Goal: Information Seeking & Learning: Learn about a topic

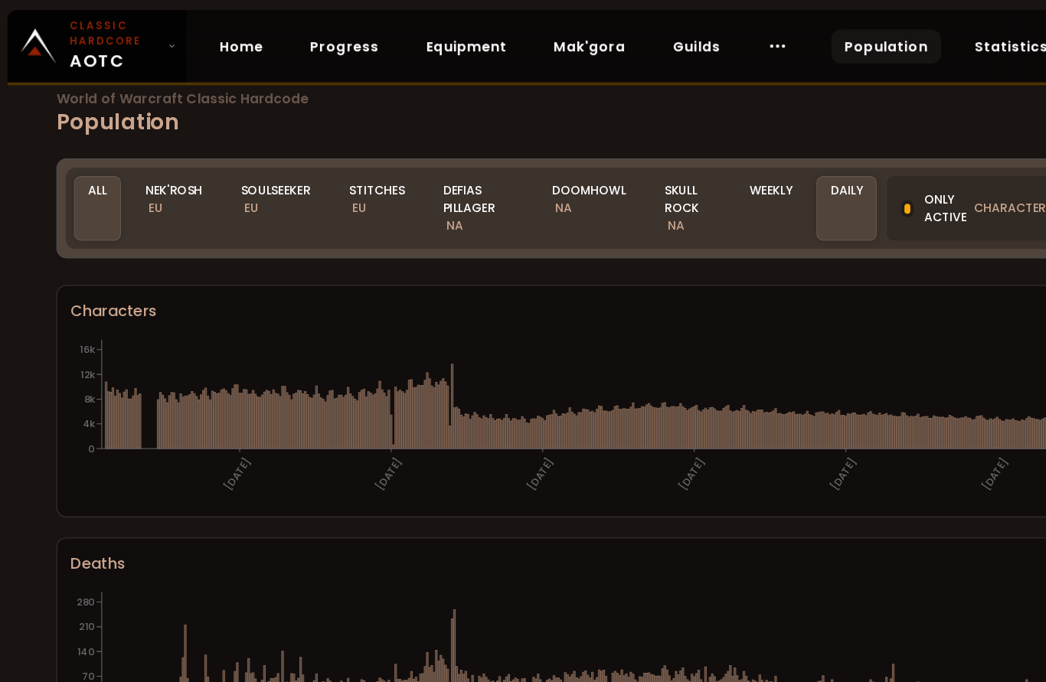
click at [229, 185] on div "Soulseeker EU" at bounding box center [254, 190] width 90 height 59
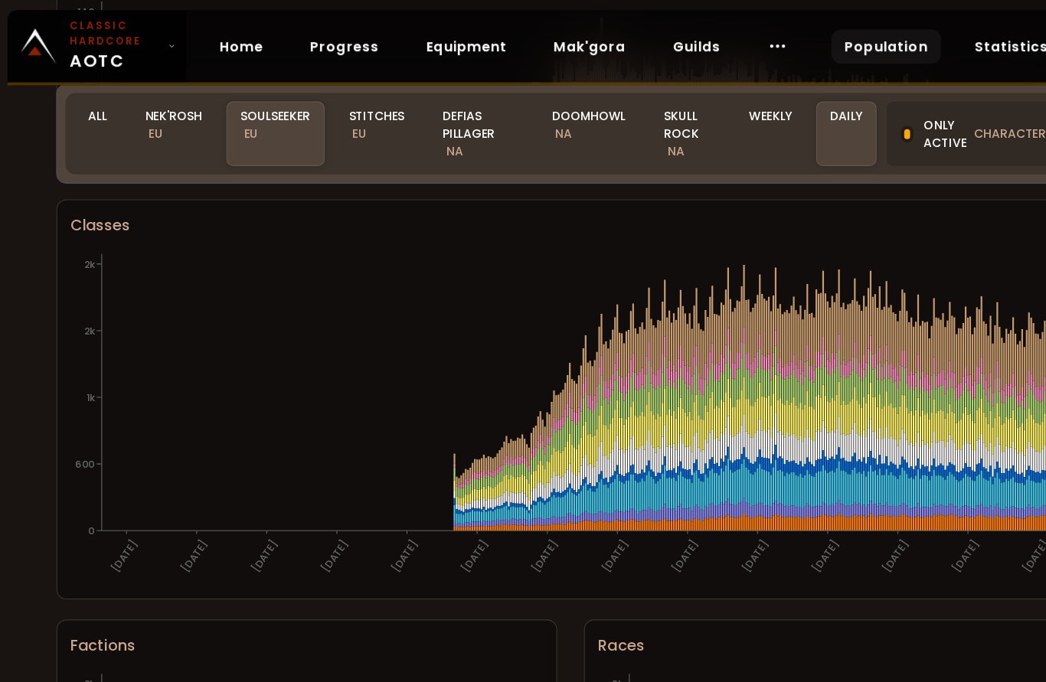
scroll to position [749, 0]
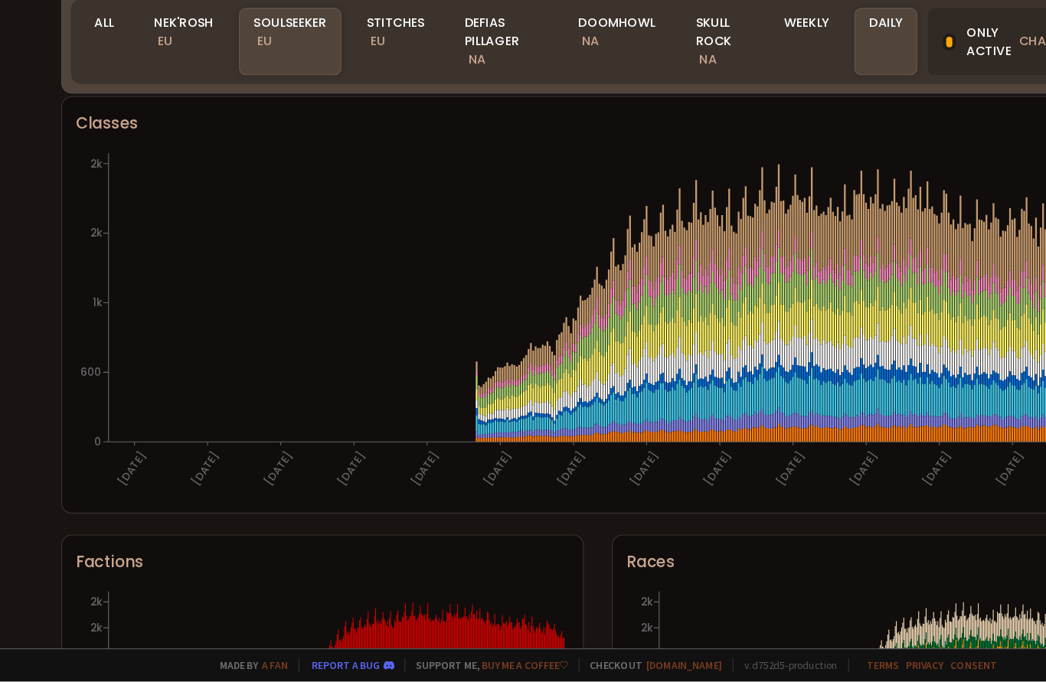
click at [160, 93] on div "Nek'Rosh EU" at bounding box center [161, 122] width 78 height 59
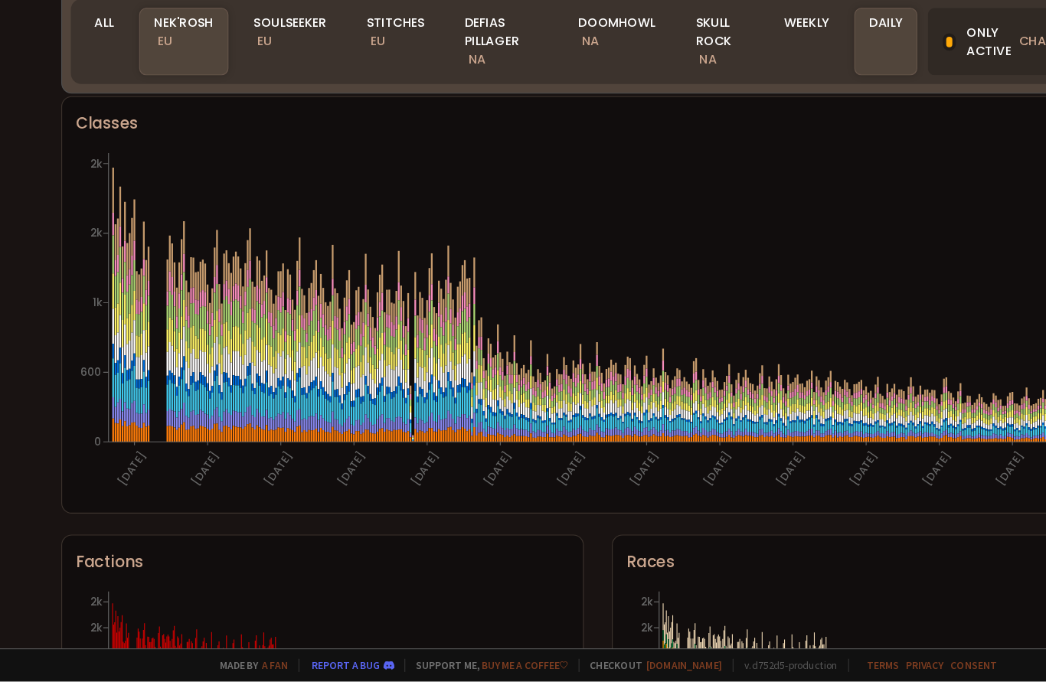
click at [251, 93] on div "Soulseeker EU" at bounding box center [254, 122] width 90 height 59
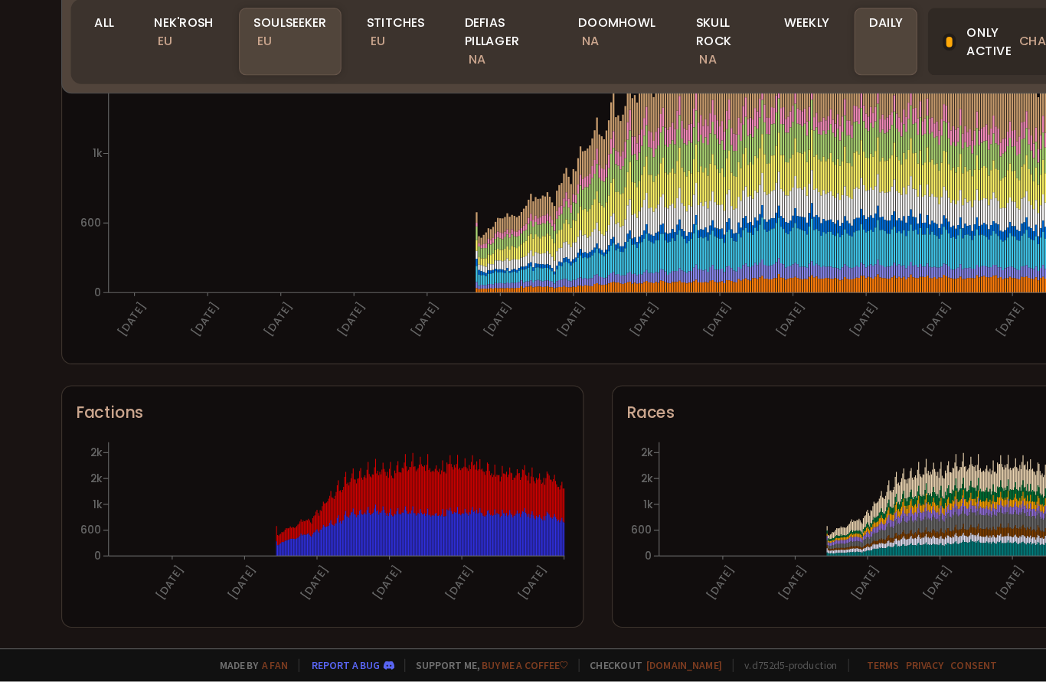
scroll to position [885, 0]
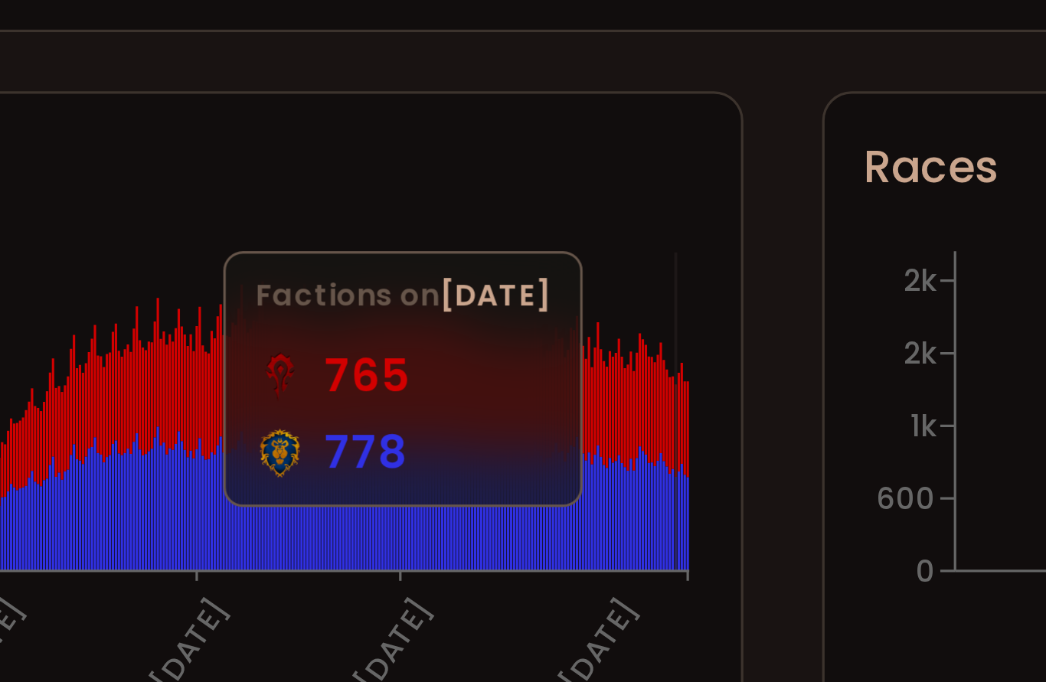
click at [489, 514] on icon at bounding box center [489, 528] width 1 height 29
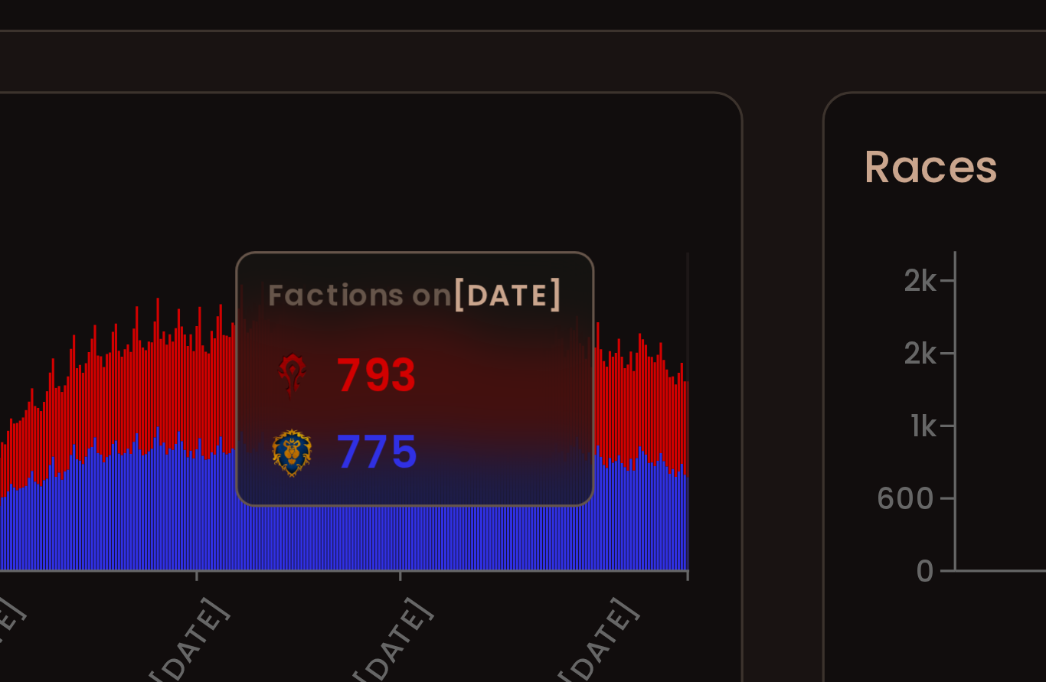
click at [214, 469] on icon "[DATE] [DATE] [DATE] [DATE] [DATE] [DATE] 0 600 1k 2k 2k" at bounding box center [282, 545] width 431 height 153
click at [490, 510] on icon at bounding box center [490, 525] width 1 height 31
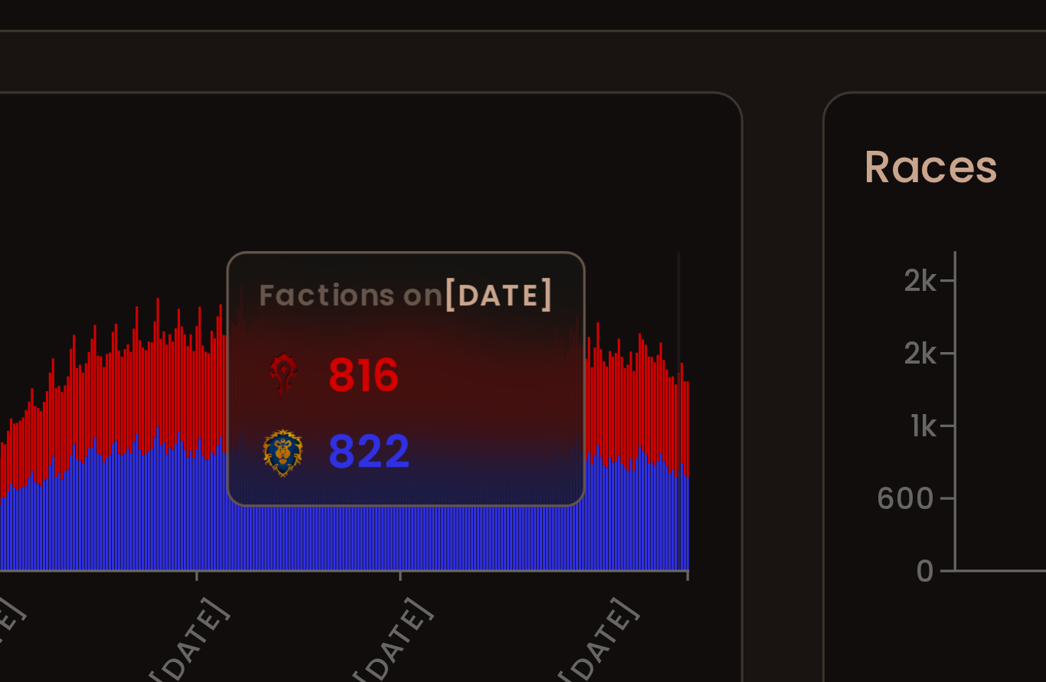
click at [482, 505] on icon at bounding box center [482, 521] width 1 height 33
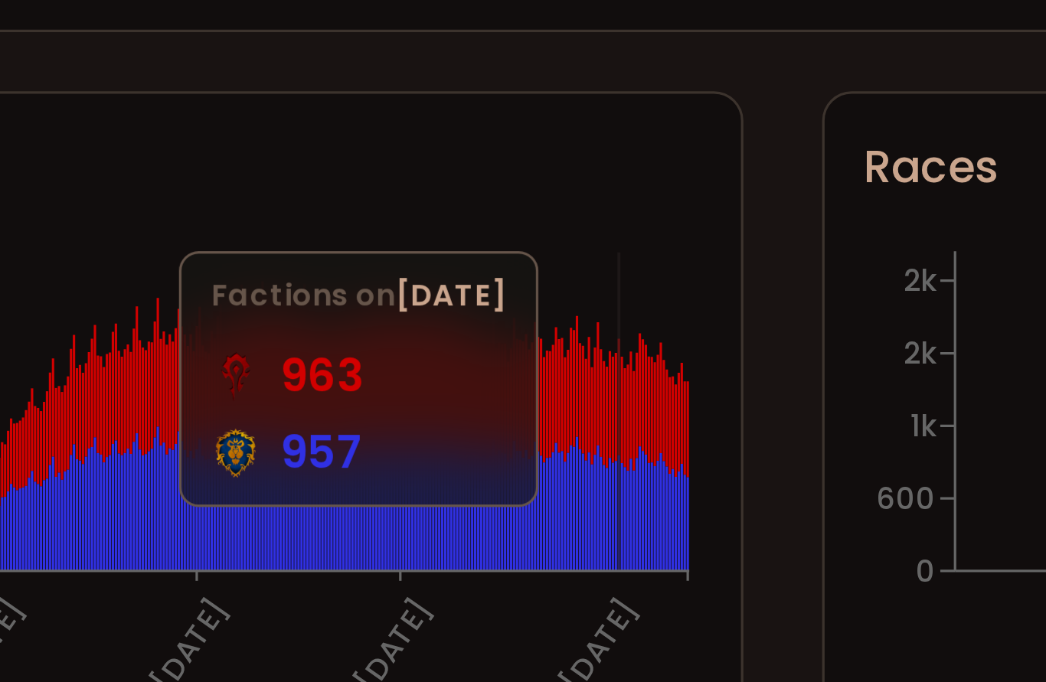
click at [193, 469] on icon "[DATE] [DATE] [DATE] [DATE] [DATE] [DATE] 0 600 1k 2k 2k" at bounding box center [282, 545] width 431 height 153
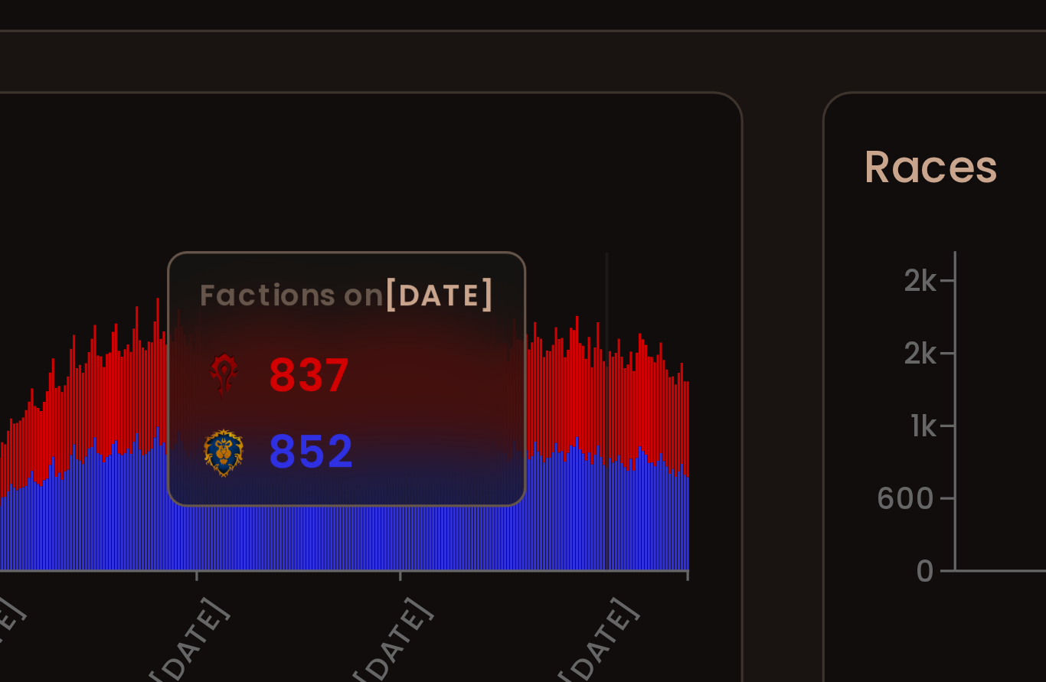
click at [188, 469] on icon "[DATE] [DATE] [DATE] [DATE] [DATE] [DATE] 0 600 1k 2k 2k" at bounding box center [282, 545] width 431 height 153
click at [185, 469] on icon "[DATE] [DATE] [DATE] [DATE] [DATE] [DATE] 0 600 1k 2k 2k" at bounding box center [282, 545] width 431 height 153
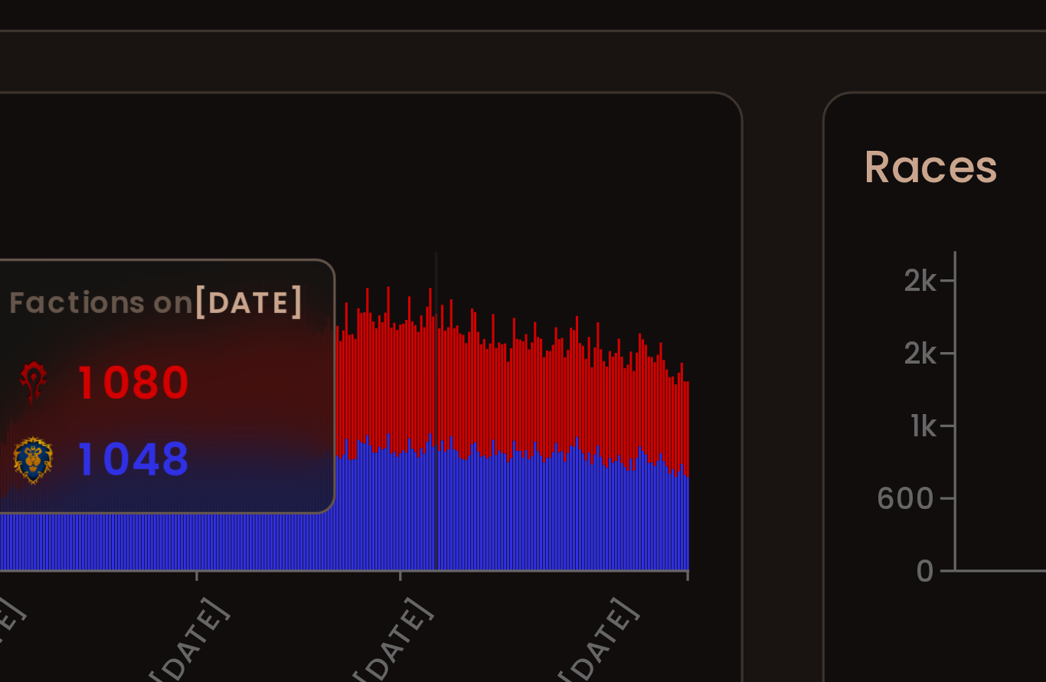
click at [415, 532] on icon at bounding box center [415, 552] width 1 height 40
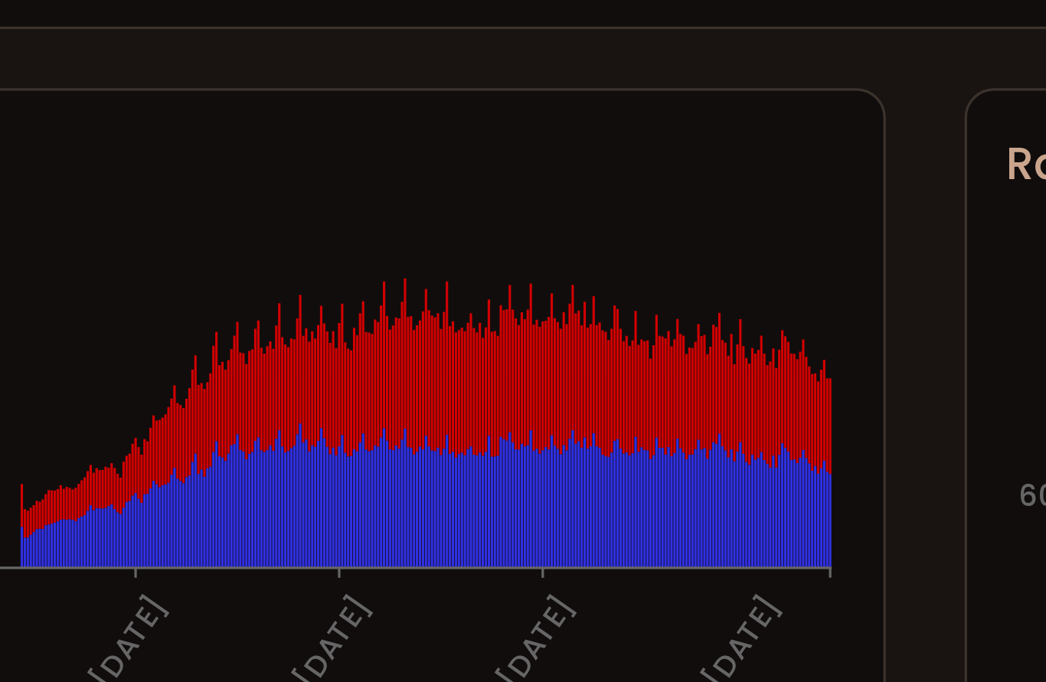
click at [260, 469] on icon "[DATE] [DATE] [DATE] [DATE] [DATE] [DATE] 0 600 1k 2k 2k" at bounding box center [282, 545] width 431 height 153
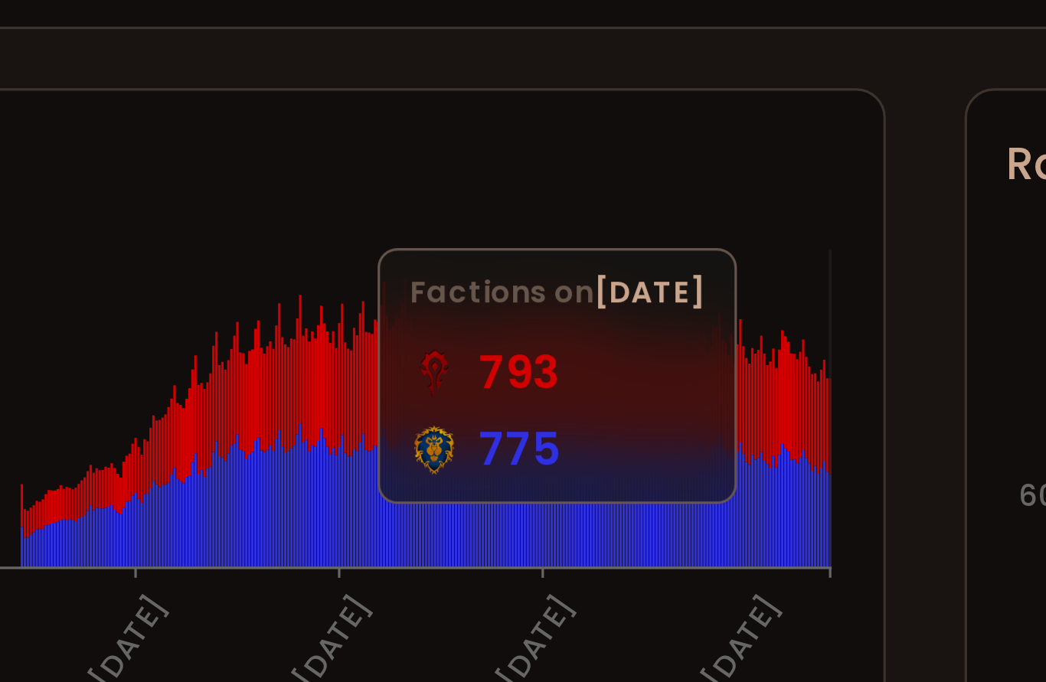
click at [259, 469] on icon "[DATE] [DATE] [DATE] [DATE] [DATE] [DATE] 0 600 1k 2k 2k" at bounding box center [282, 545] width 431 height 153
click at [385, 537] on icon at bounding box center [385, 554] width 1 height 35
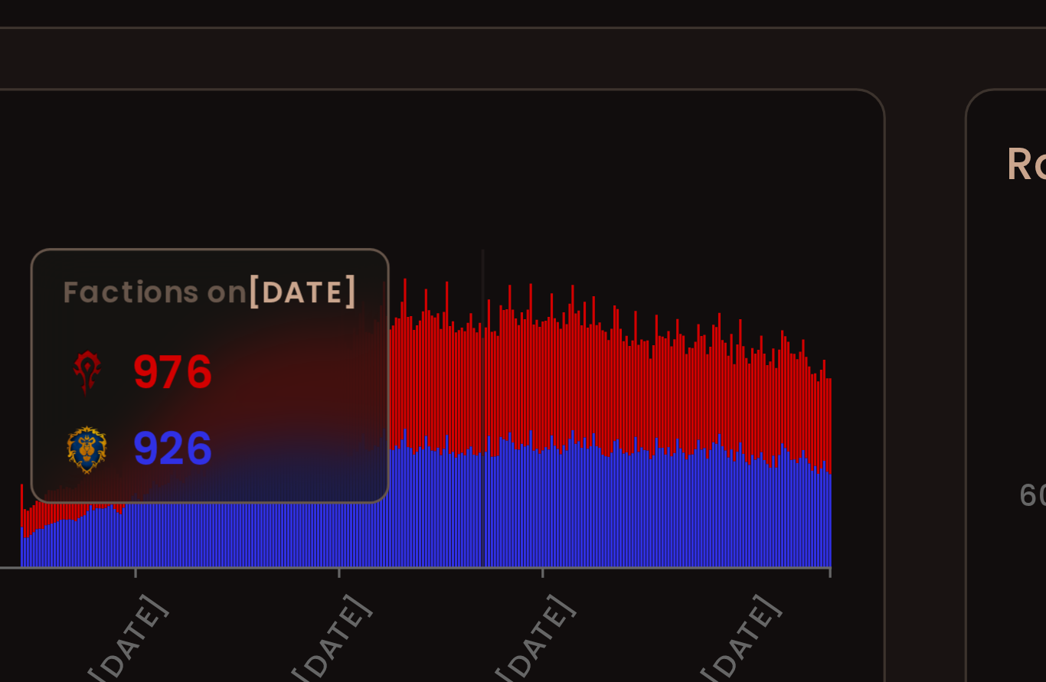
click at [397, 534] on icon at bounding box center [397, 553] width 1 height 38
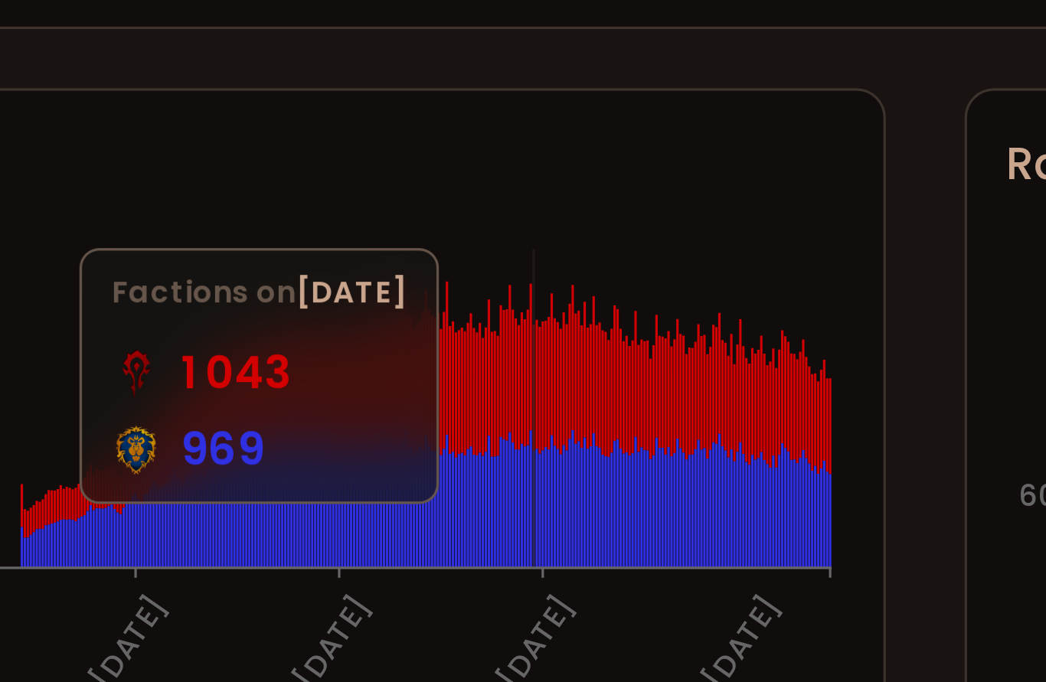
click at [400, 496] on icon at bounding box center [400, 515] width 1 height 39
click at [408, 495] on icon at bounding box center [408, 515] width 1 height 40
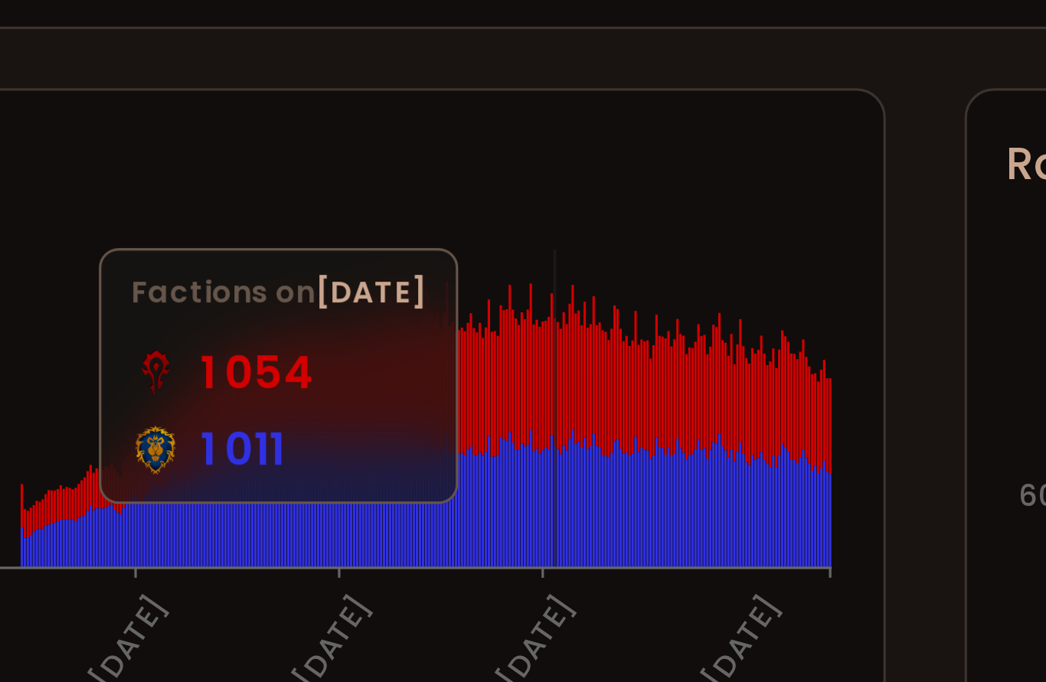
click at [173, 469] on icon "[DATE] [DATE] [DATE] [DATE] [DATE] [DATE] 0 600 1k 2k 2k" at bounding box center [282, 545] width 431 height 153
click at [407, 534] on icon at bounding box center [407, 553] width 1 height 38
click at [422, 537] on icon at bounding box center [422, 554] width 1 height 35
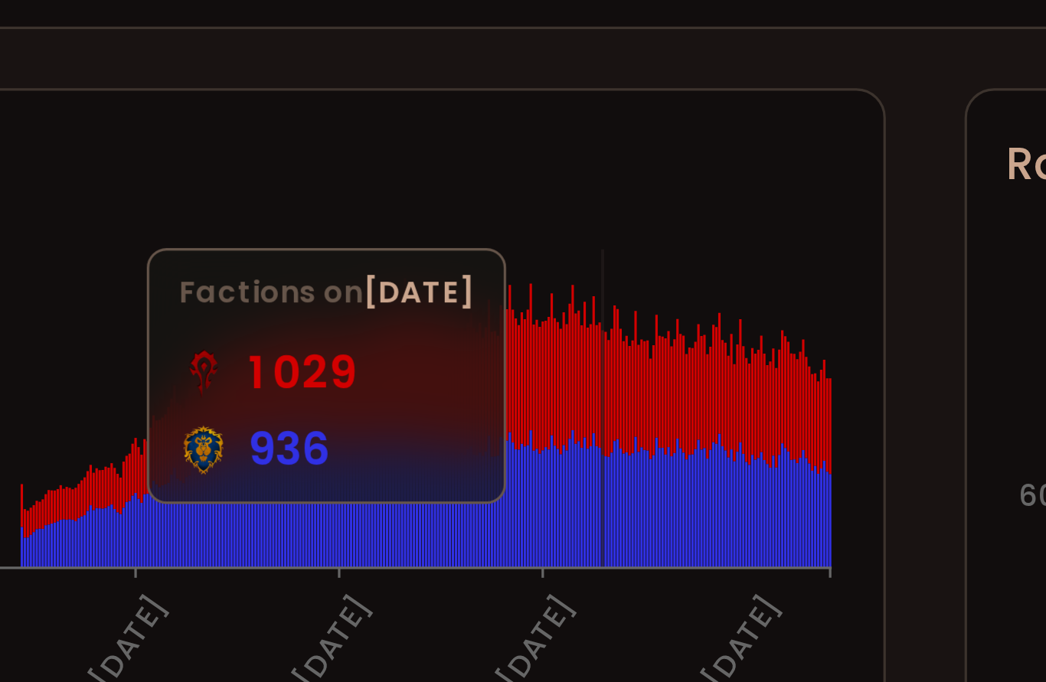
click at [198, 469] on icon "[DATE] [DATE] [DATE] [DATE] [DATE] [DATE] 0 600 1k 2k 2k" at bounding box center [282, 545] width 431 height 153
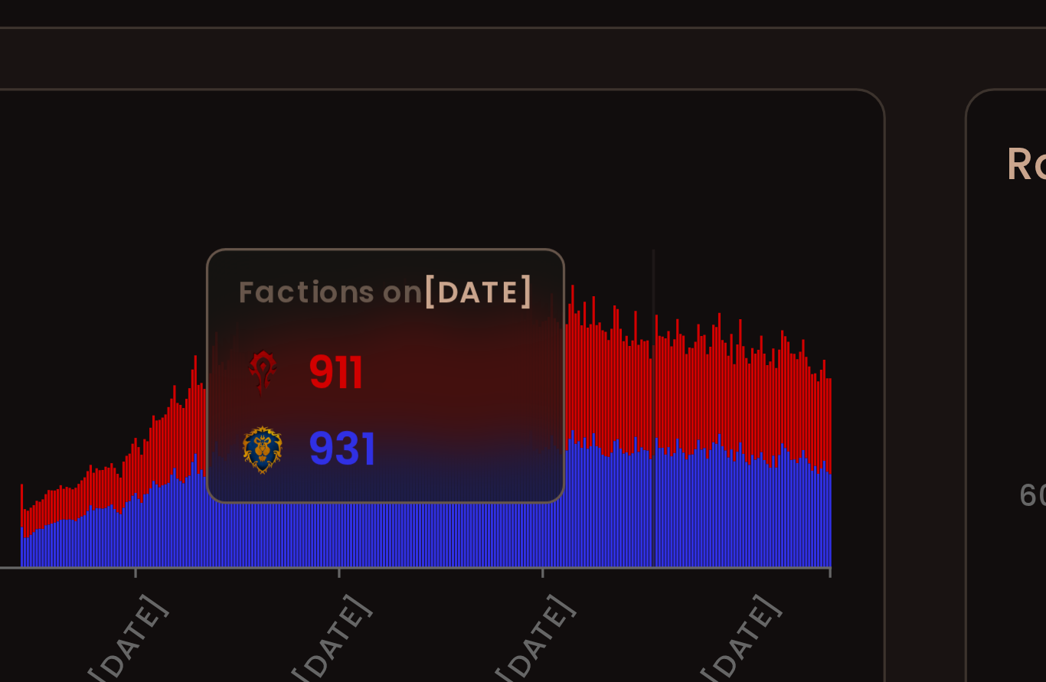
click at [438, 537] on icon at bounding box center [438, 554] width 1 height 35
click at [451, 535] on icon at bounding box center [451, 553] width 1 height 37
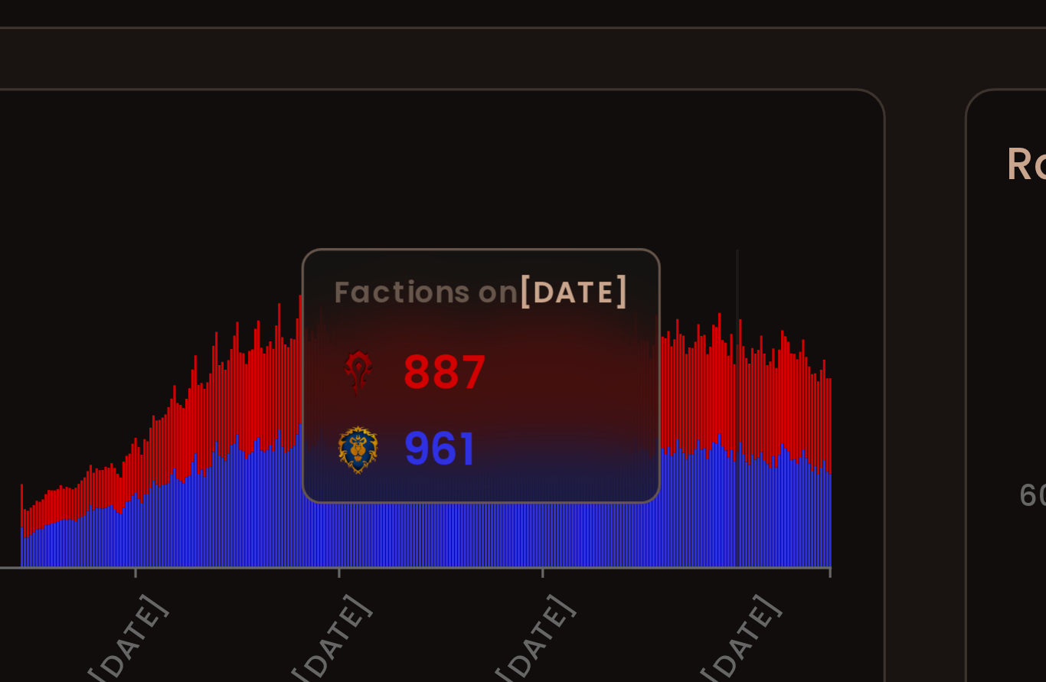
click at [464, 536] on icon at bounding box center [464, 554] width 1 height 36
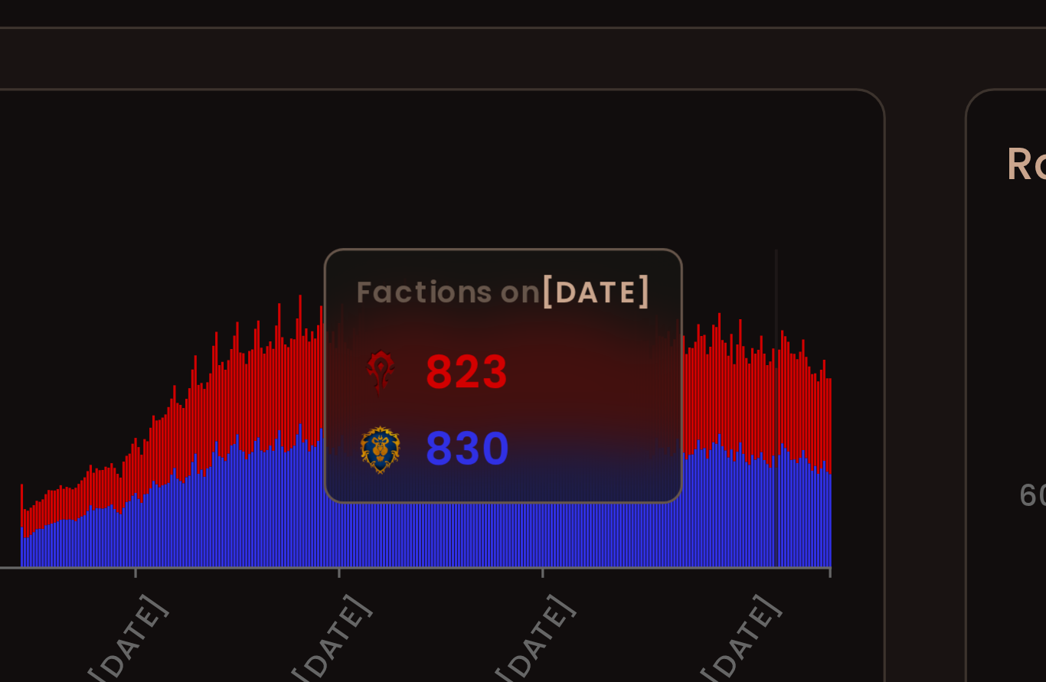
click at [242, 469] on icon "[DATE] [DATE] [DATE] [DATE] [DATE] [DATE] 0 600 1k 2k 2k" at bounding box center [282, 545] width 431 height 153
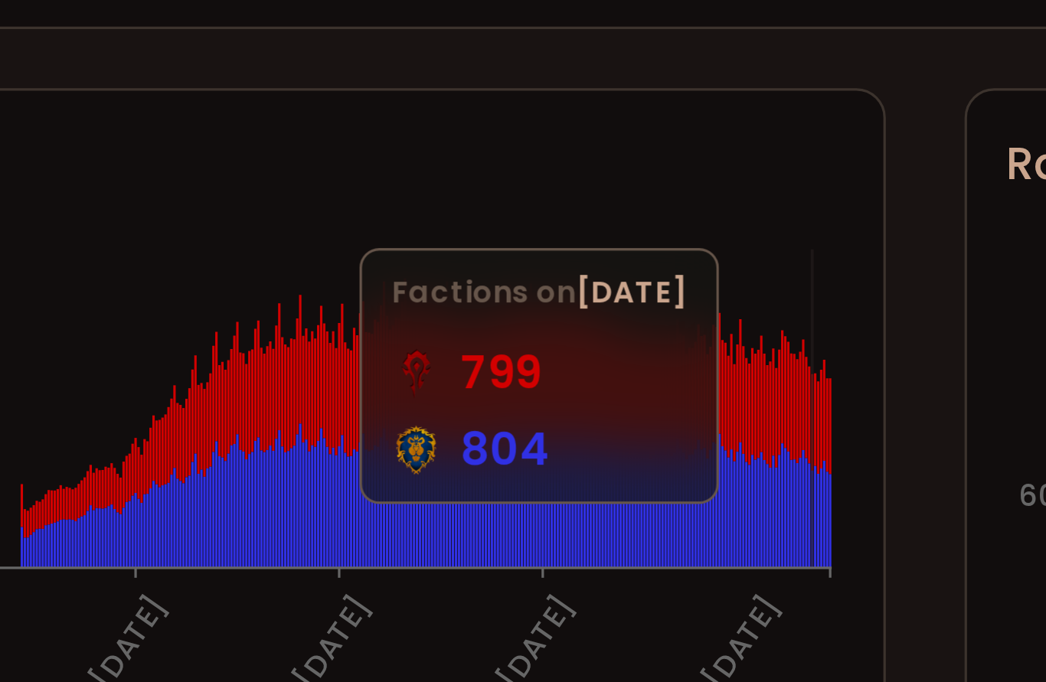
click at [488, 512] on icon at bounding box center [488, 527] width 1 height 30
click at [260, 469] on icon "[DATE] [DATE] [DATE] [DATE] [DATE] [DATE] 0 600 1k 2k 2k" at bounding box center [282, 545] width 431 height 153
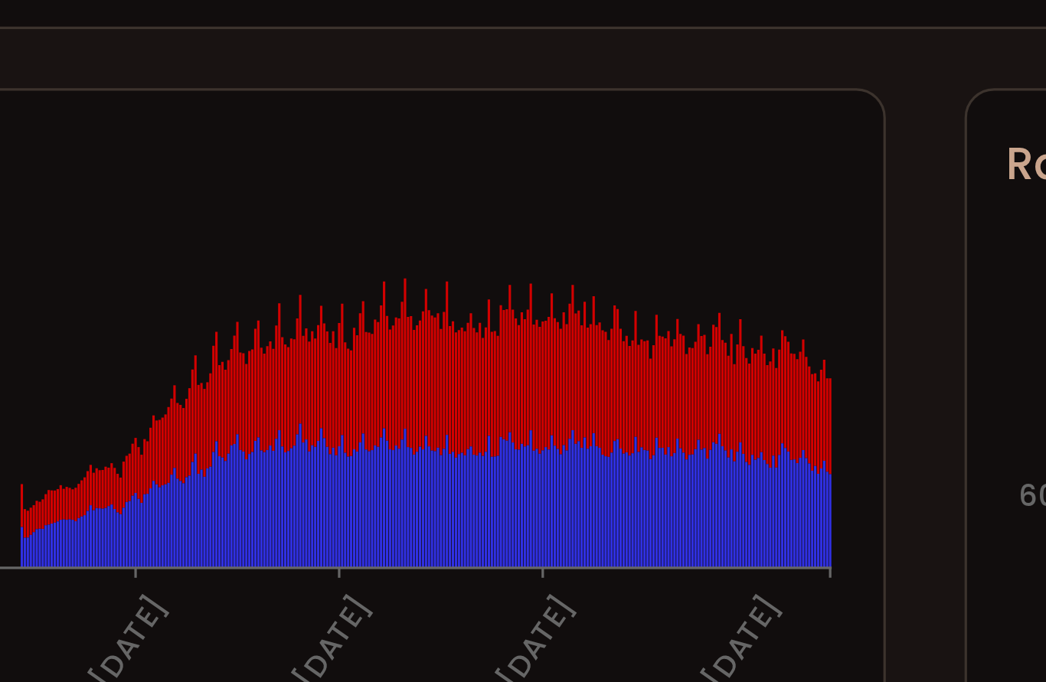
click at [490, 510] on icon at bounding box center [490, 525] width 1 height 31
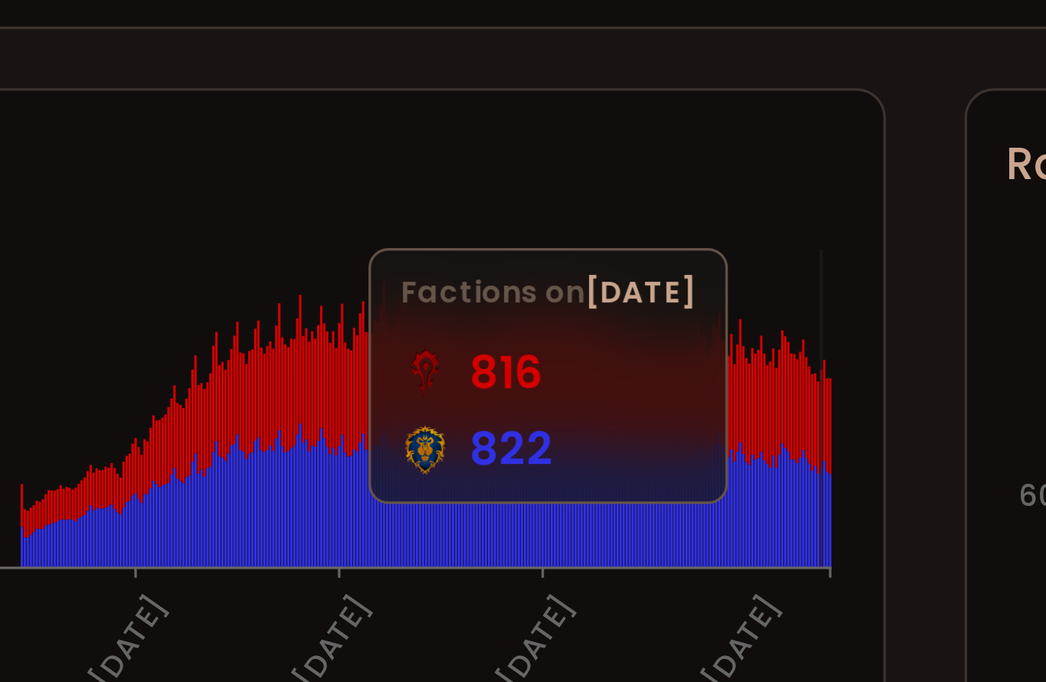
click at [493, 513] on icon at bounding box center [493, 528] width 1 height 30
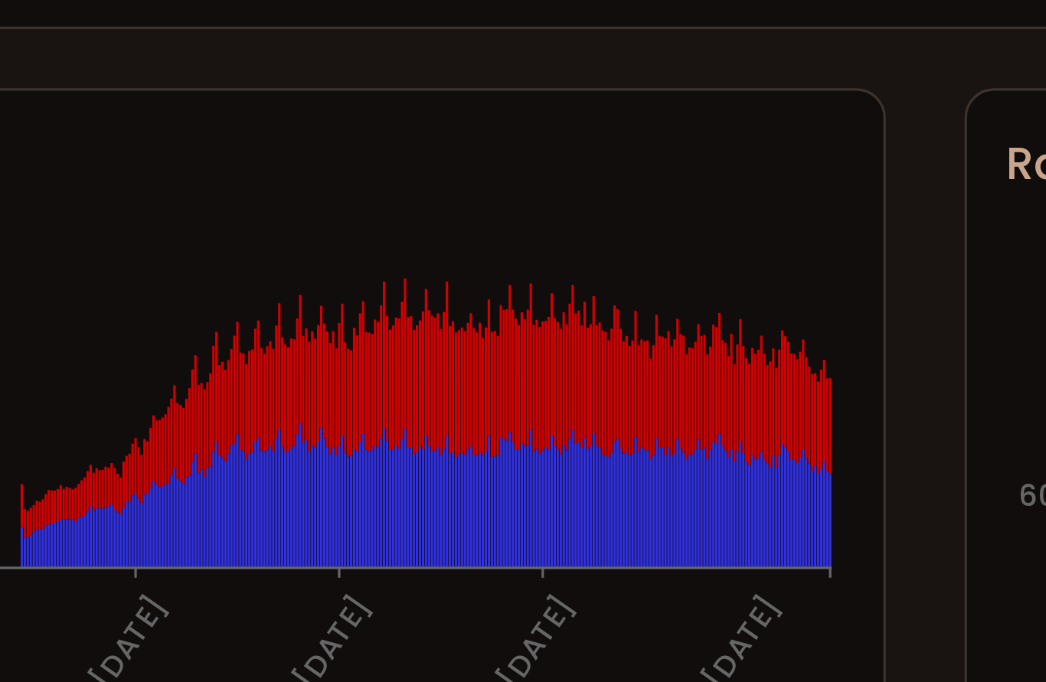
click at [275, 423] on section "Factions [DATE] [DATE] [DATE] [DATE] [DATE] [DATE] 0 600 1k 2k 2k" at bounding box center [282, 529] width 457 height 212
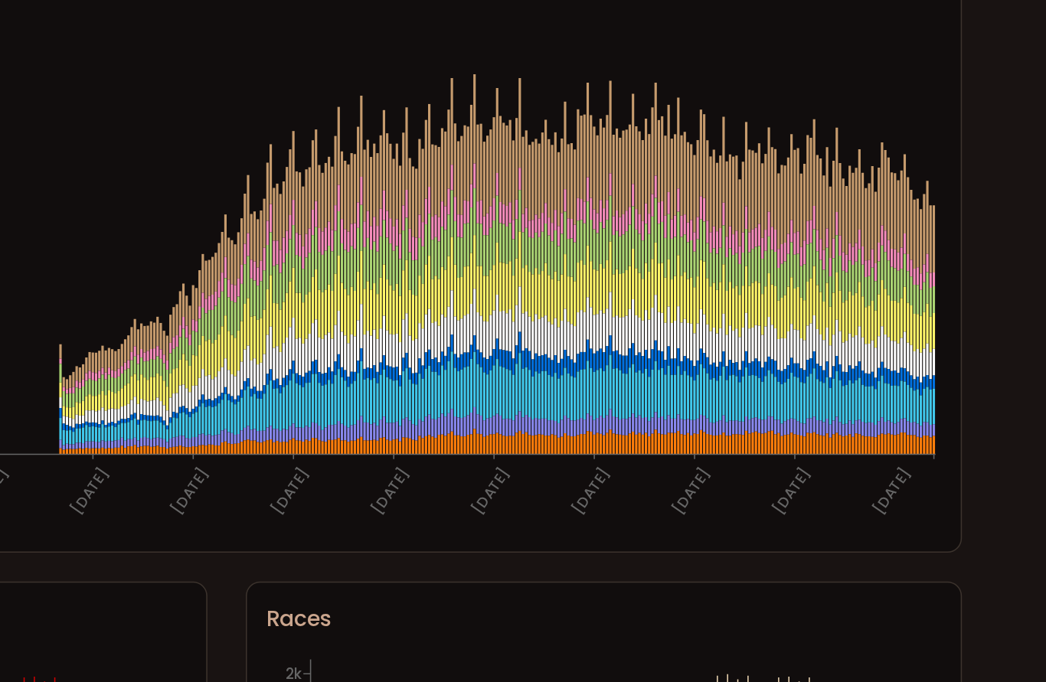
scroll to position [716, 0]
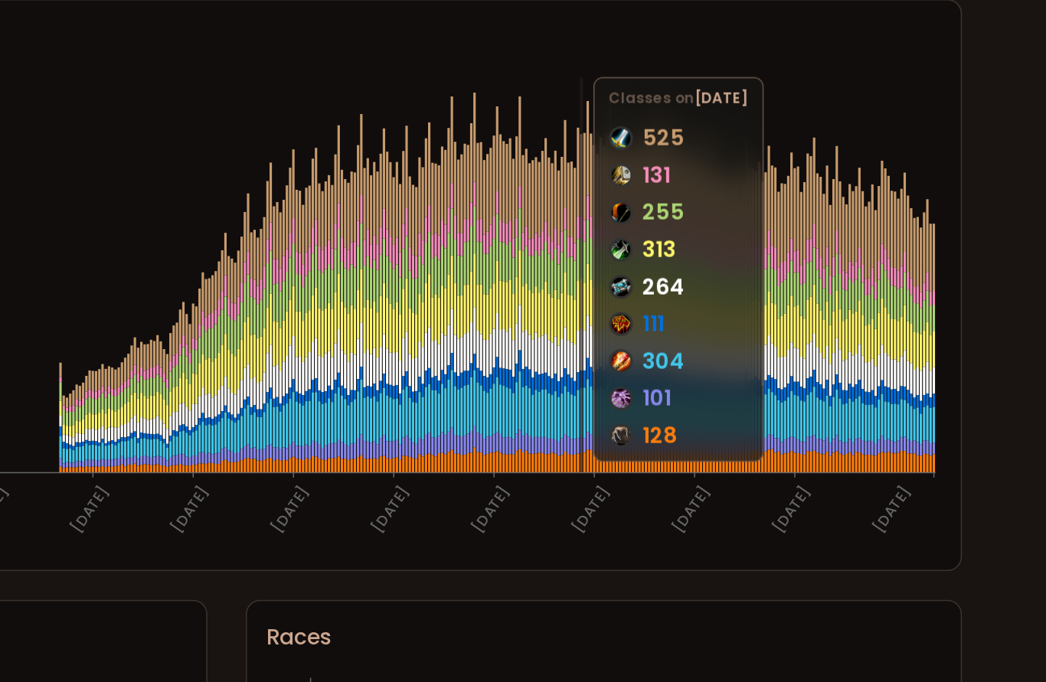
click at [372, 249] on icon "[DATE] [DATE] [DATE] [DATE] [DATE] [DATE] [DATE] [DATE] [DATE] [DATE] [DATE] [D…" at bounding box center [523, 402] width 913 height 306
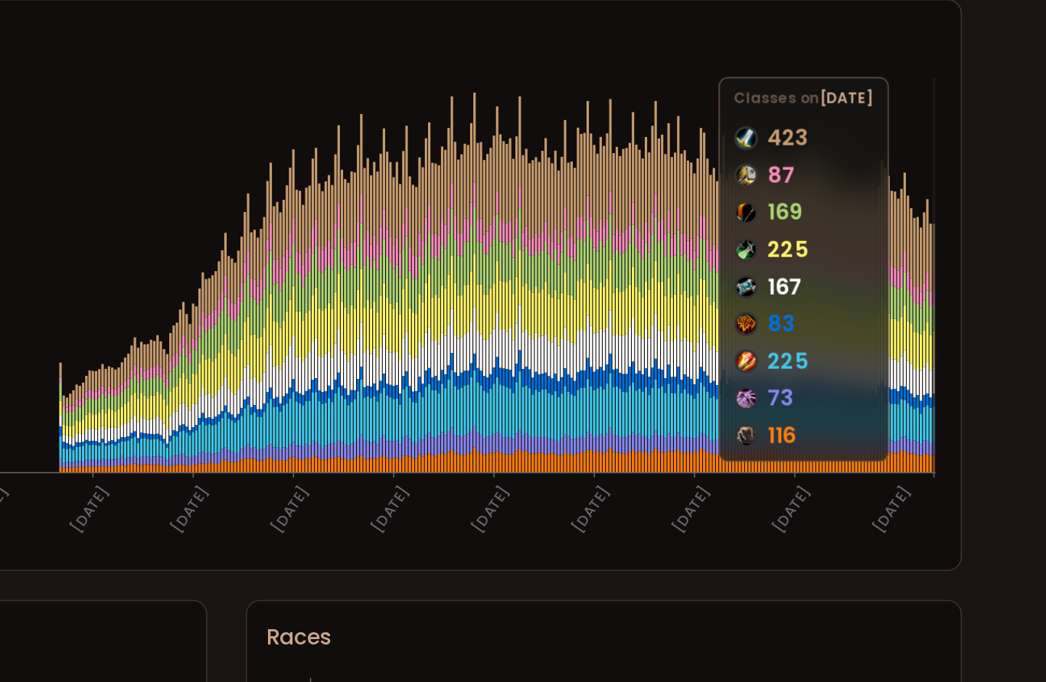
click at [597, 249] on icon "[DATE] [DATE] [DATE] [DATE] [DATE] [DATE] [DATE] [DATE] [DATE] [DATE] [DATE] [D…" at bounding box center [523, 402] width 913 height 306
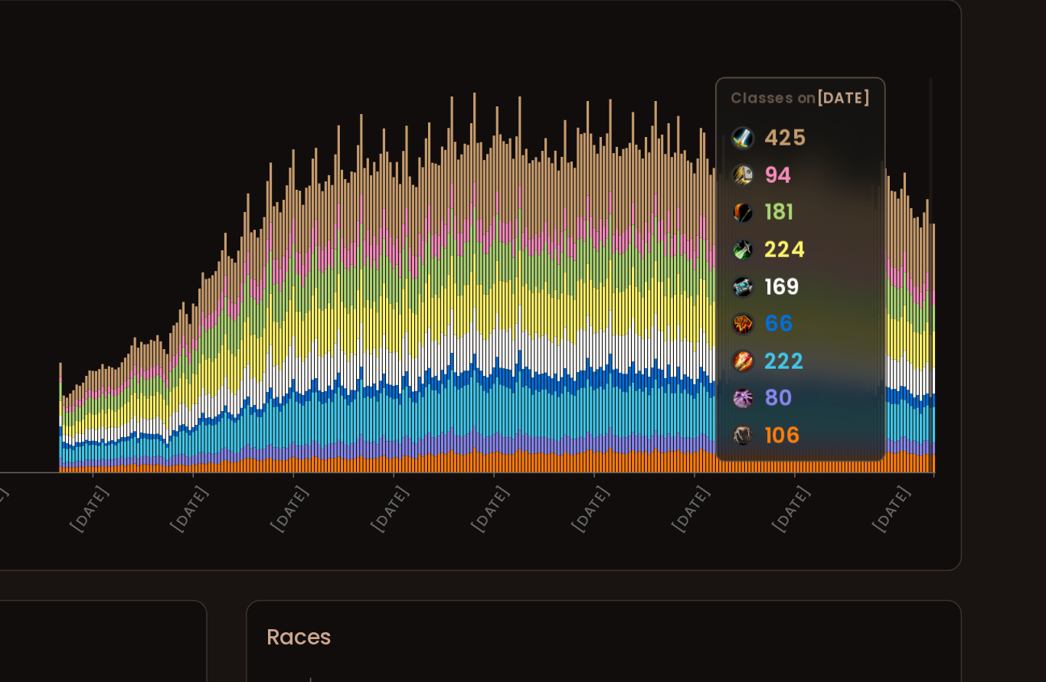
click at [593, 249] on icon "[DATE] [DATE] [DATE] [DATE] [DATE] [DATE] [DATE] [DATE] [DATE] [DATE] [DATE] [D…" at bounding box center [523, 402] width 913 height 306
click at [599, 249] on icon "[DATE] [DATE] [DATE] [DATE] [DATE] [DATE] [DATE] [DATE] [DATE] [DATE] [DATE] [D…" at bounding box center [523, 402] width 913 height 306
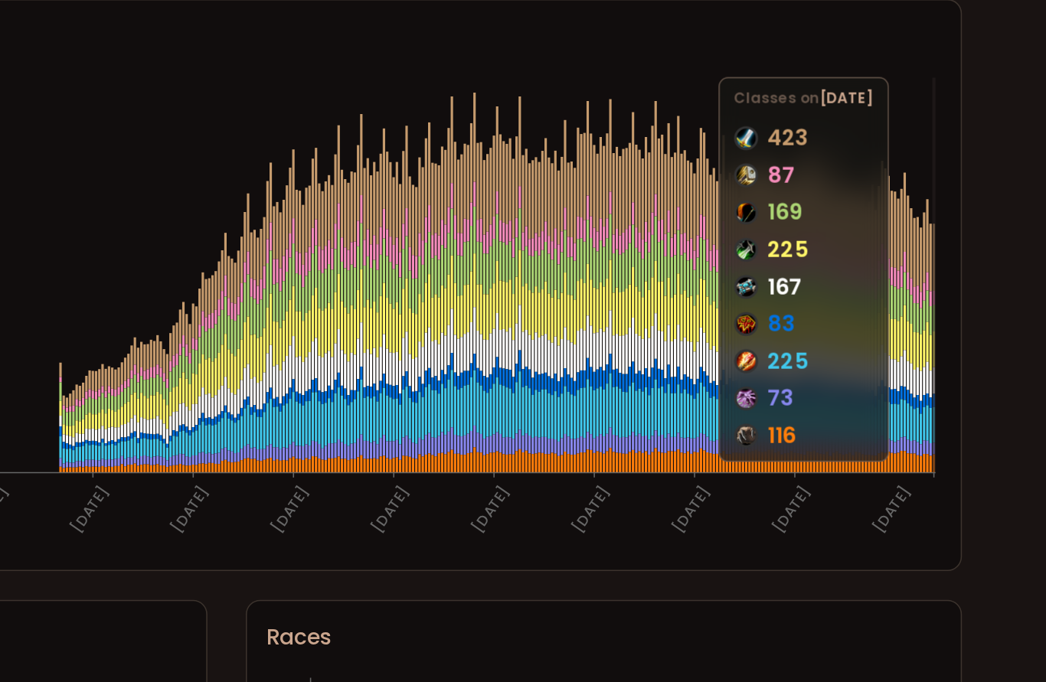
click at [974, 346] on icon at bounding box center [975, 367] width 2 height 43
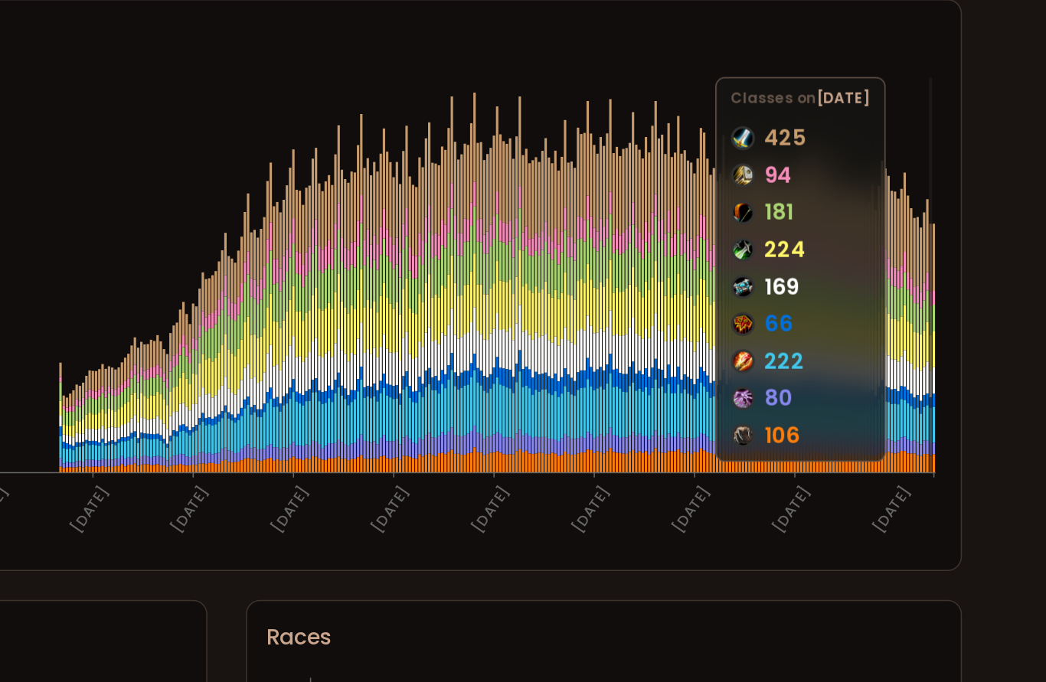
click at [972, 346] on icon at bounding box center [973, 367] width 2 height 43
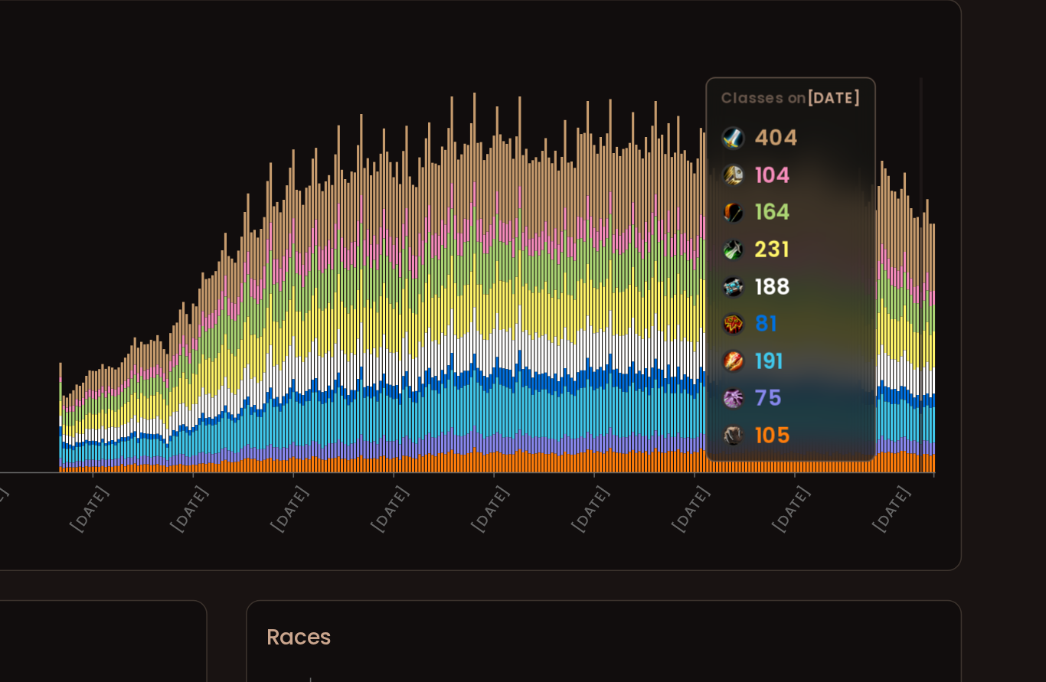
click at [966, 349] on icon at bounding box center [967, 369] width 2 height 41
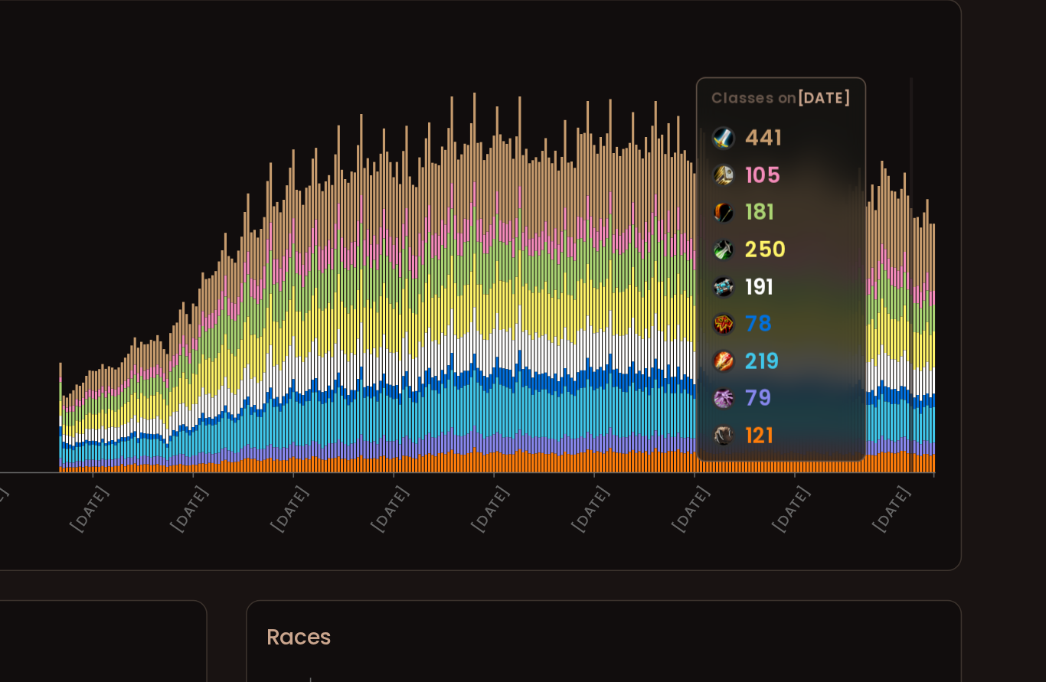
click at [959, 336] on icon at bounding box center [960, 358] width 2 height 44
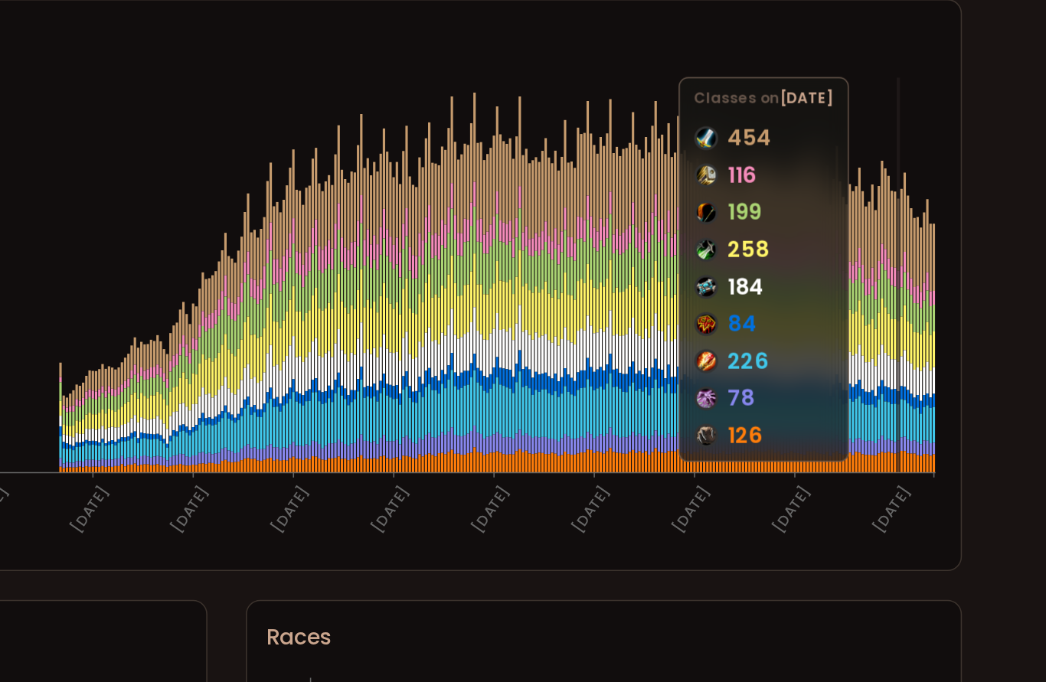
click at [951, 330] on icon at bounding box center [952, 353] width 2 height 46
click at [961, 343] on icon at bounding box center [962, 365] width 2 height 44
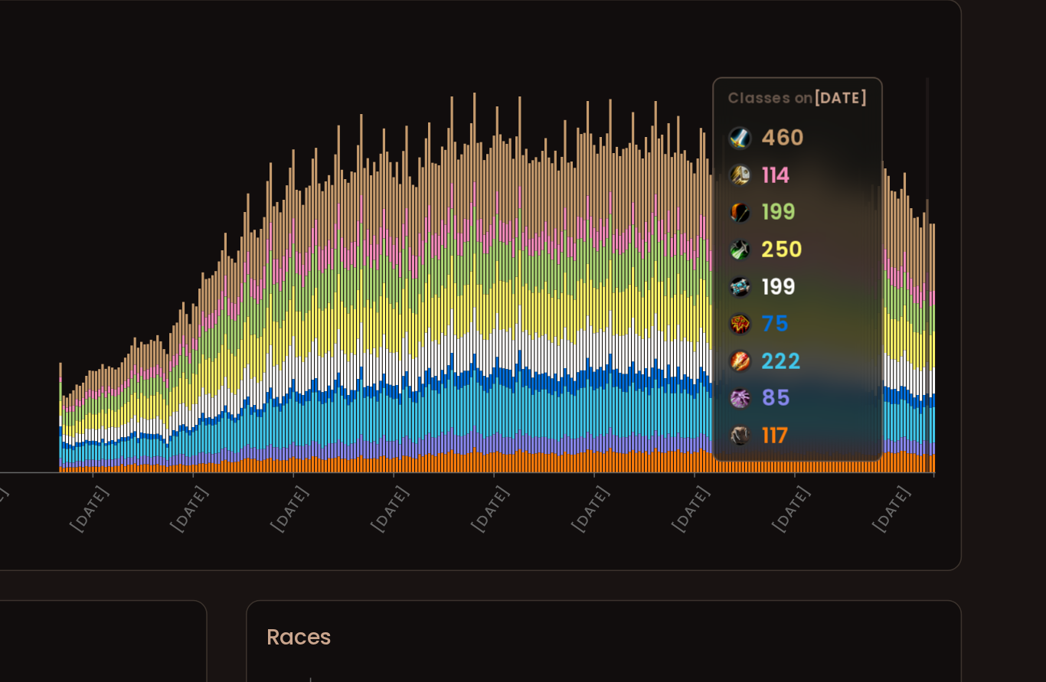
click at [591, 249] on icon "[DATE] [DATE] [DATE] [DATE] [DATE] [DATE] [DATE] [DATE] [DATE] [DATE] [DATE] [D…" at bounding box center [523, 402] width 913 height 306
click at [974, 346] on icon at bounding box center [975, 367] width 2 height 43
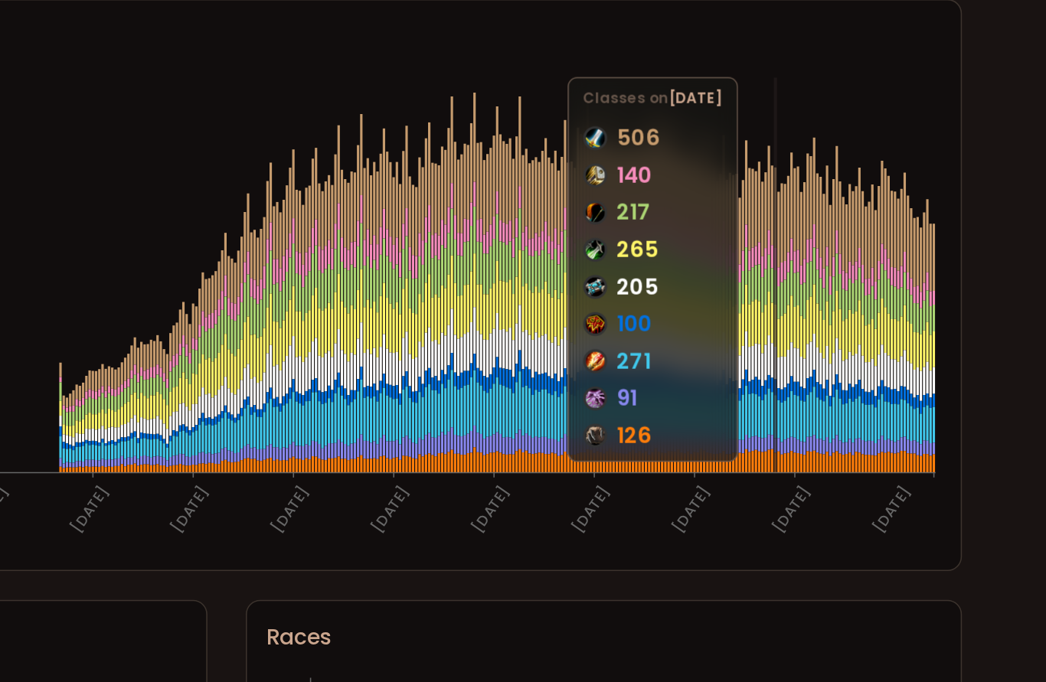
scroll to position [704, 0]
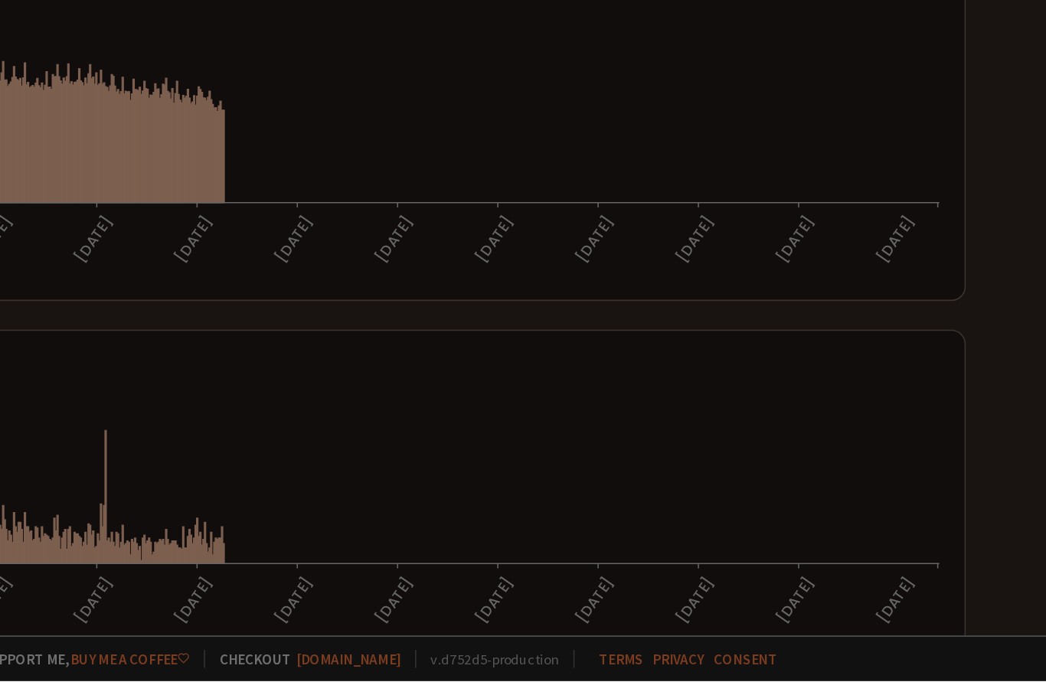
scroll to position [704, 0]
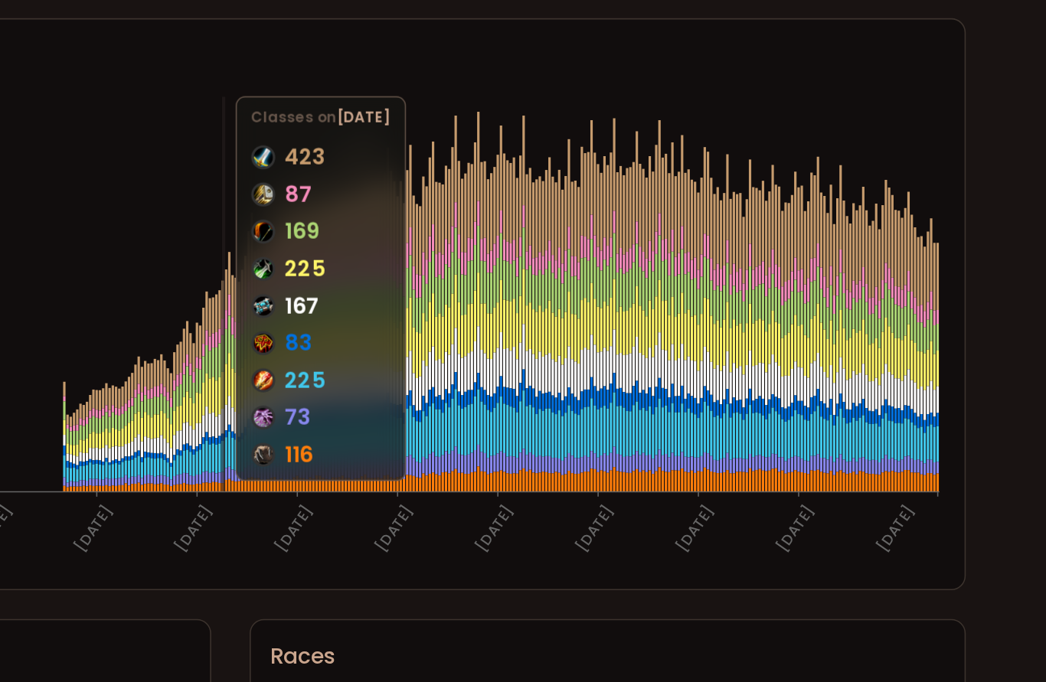
click at [972, 358] on icon at bounding box center [973, 379] width 2 height 43
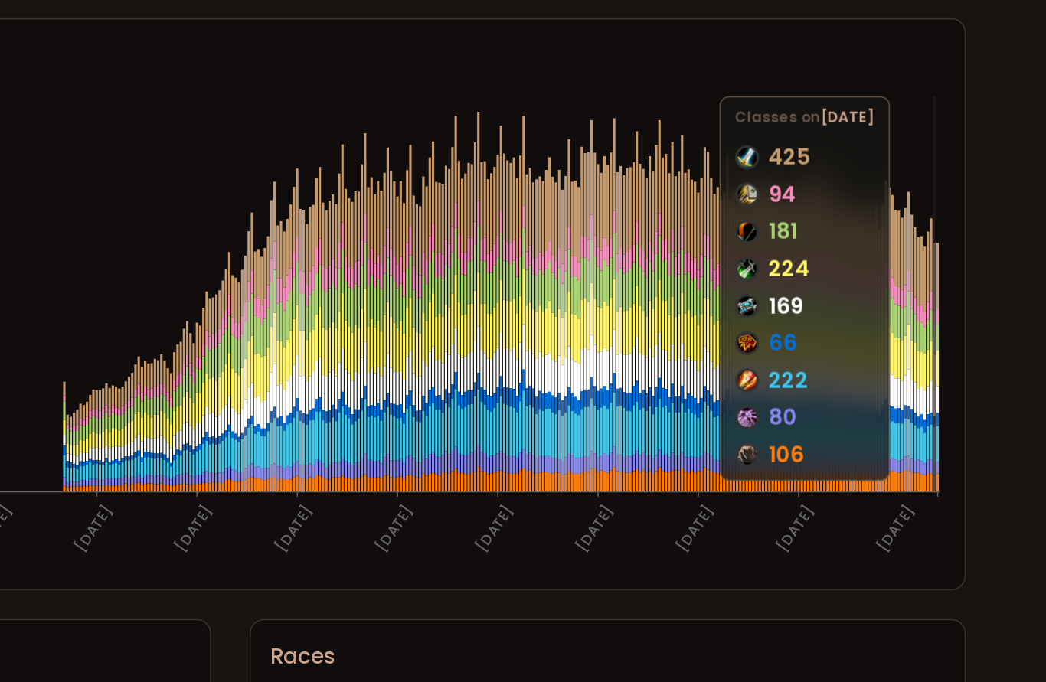
click at [597, 261] on icon "[DATE] [DATE] [DATE] [DATE] [DATE] [DATE] [DATE] [DATE] [DATE] [DATE] [DATE] [D…" at bounding box center [523, 414] width 913 height 306
